Goal: Information Seeking & Learning: Learn about a topic

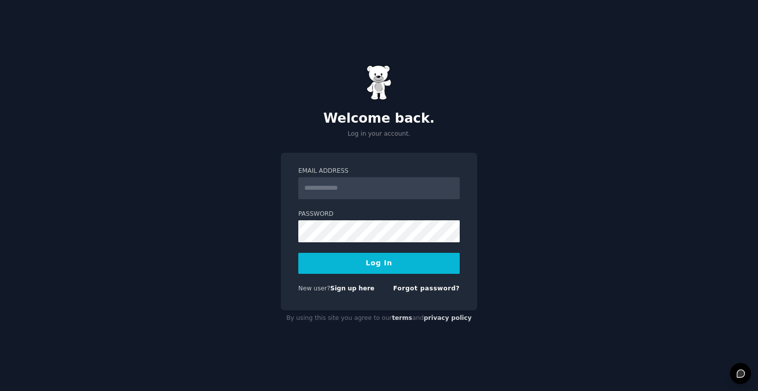
click at [361, 193] on input "Email Address" at bounding box center [378, 188] width 161 height 22
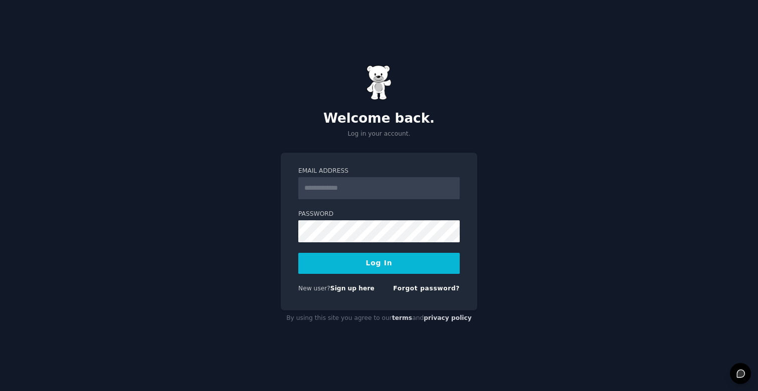
click at [361, 193] on input "Email Address" at bounding box center [378, 188] width 161 height 22
type input "**********"
click at [376, 269] on button "Log In" at bounding box center [378, 263] width 161 height 21
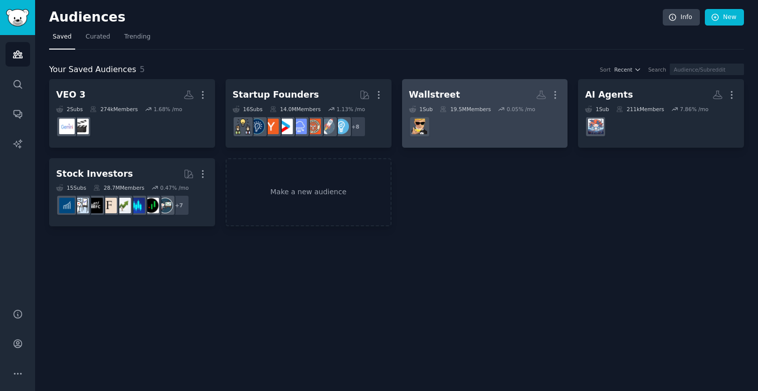
click at [429, 89] on div "Wallstreet" at bounding box center [434, 95] width 51 height 13
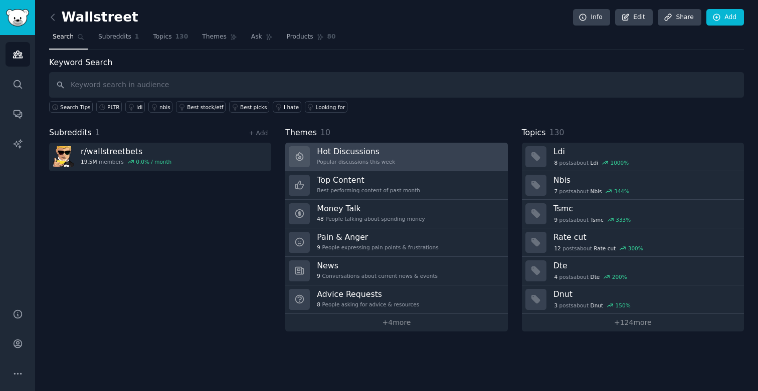
click at [344, 163] on div "Popular discussions this week" at bounding box center [356, 161] width 78 height 7
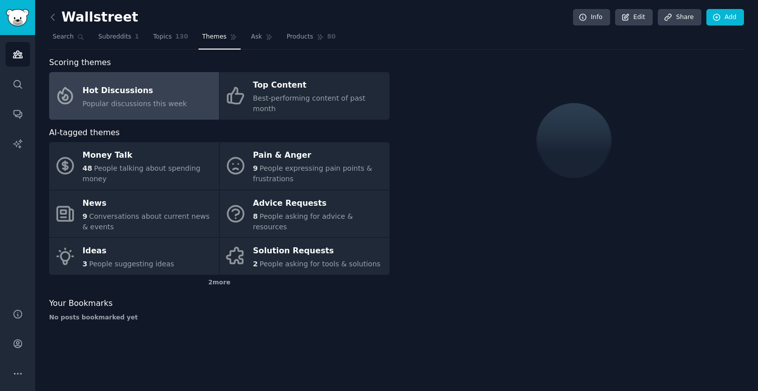
click at [111, 100] on span "Popular discussions this week" at bounding box center [135, 104] width 104 height 8
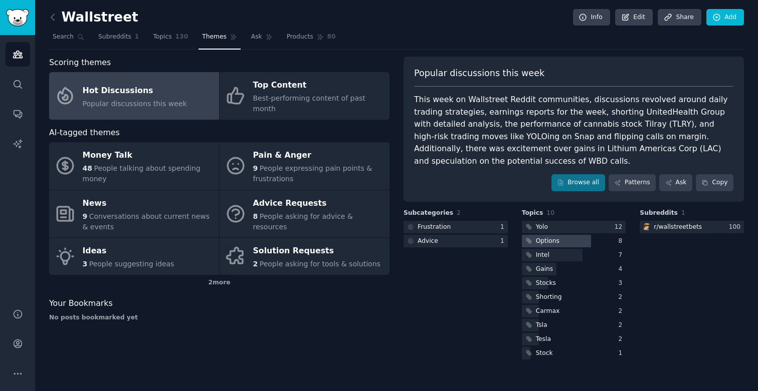
click at [554, 241] on div "Options" at bounding box center [548, 241] width 24 height 9
